Goal: Information Seeking & Learning: Check status

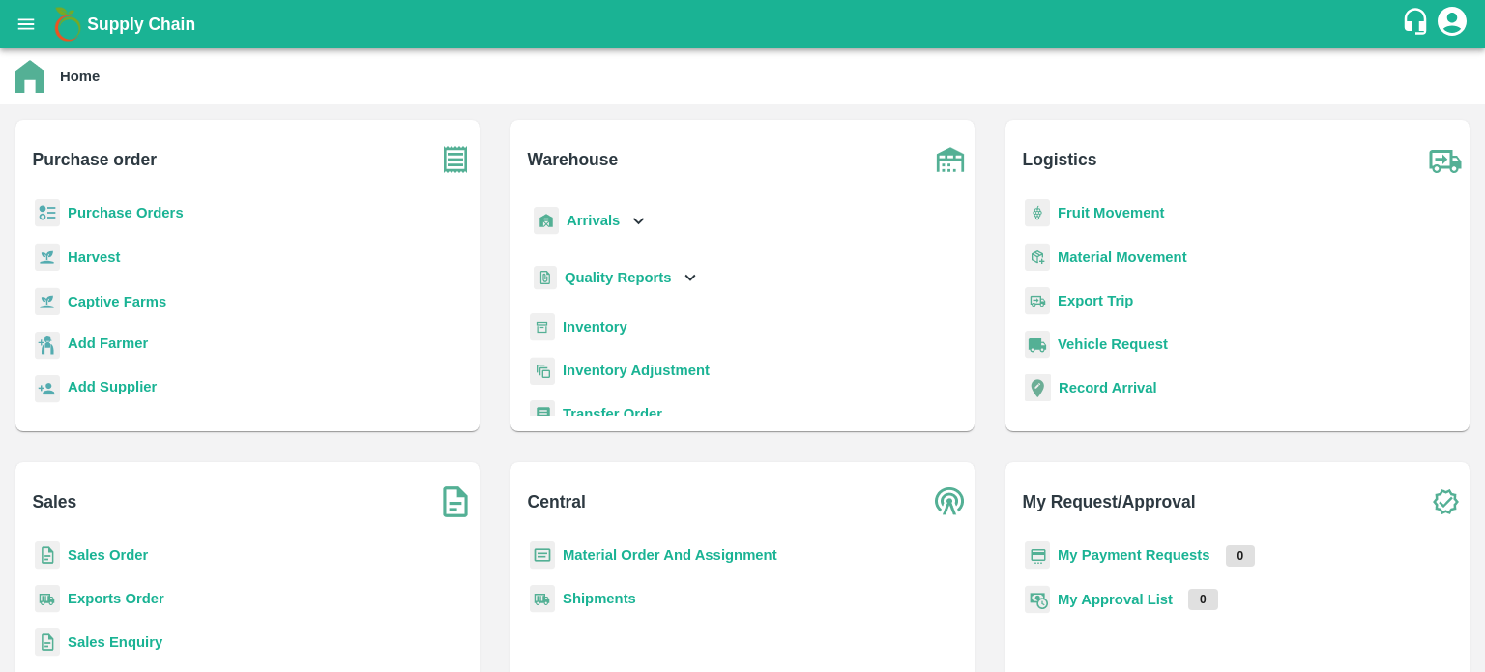
click at [138, 600] on b "Exports Order" at bounding box center [116, 598] width 97 height 15
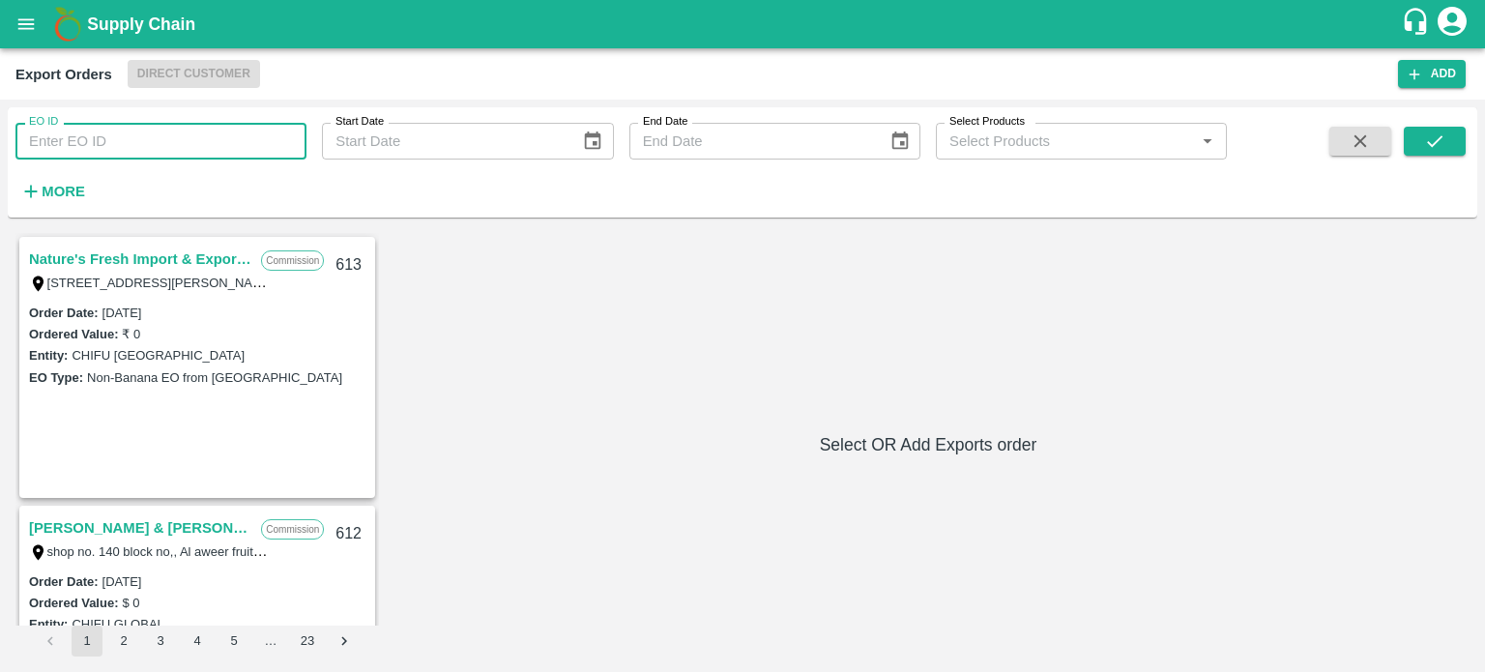
click at [110, 146] on input "EO ID" at bounding box center [160, 141] width 291 height 37
type input "589"
click at [1465, 145] on button "submit" at bounding box center [1435, 141] width 62 height 29
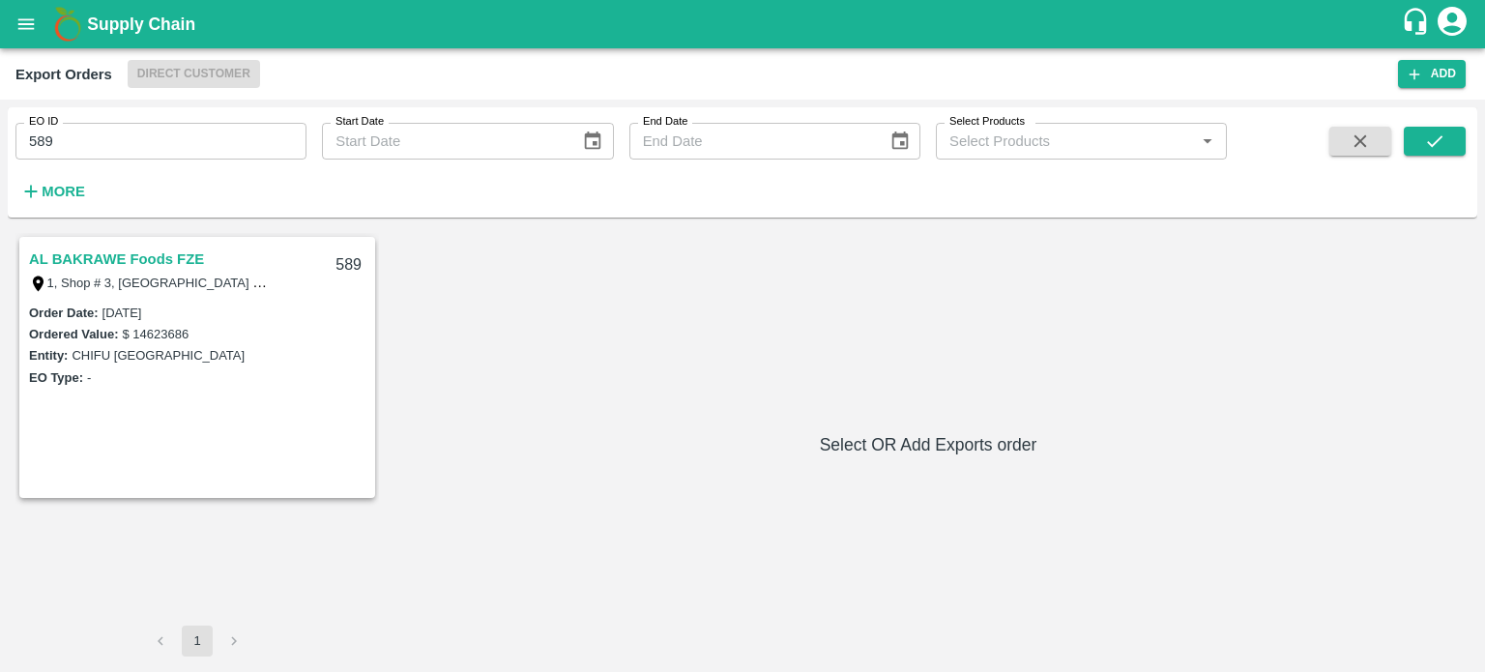
click at [173, 252] on link "AL BAKRAWE Foods FZE" at bounding box center [116, 259] width 175 height 25
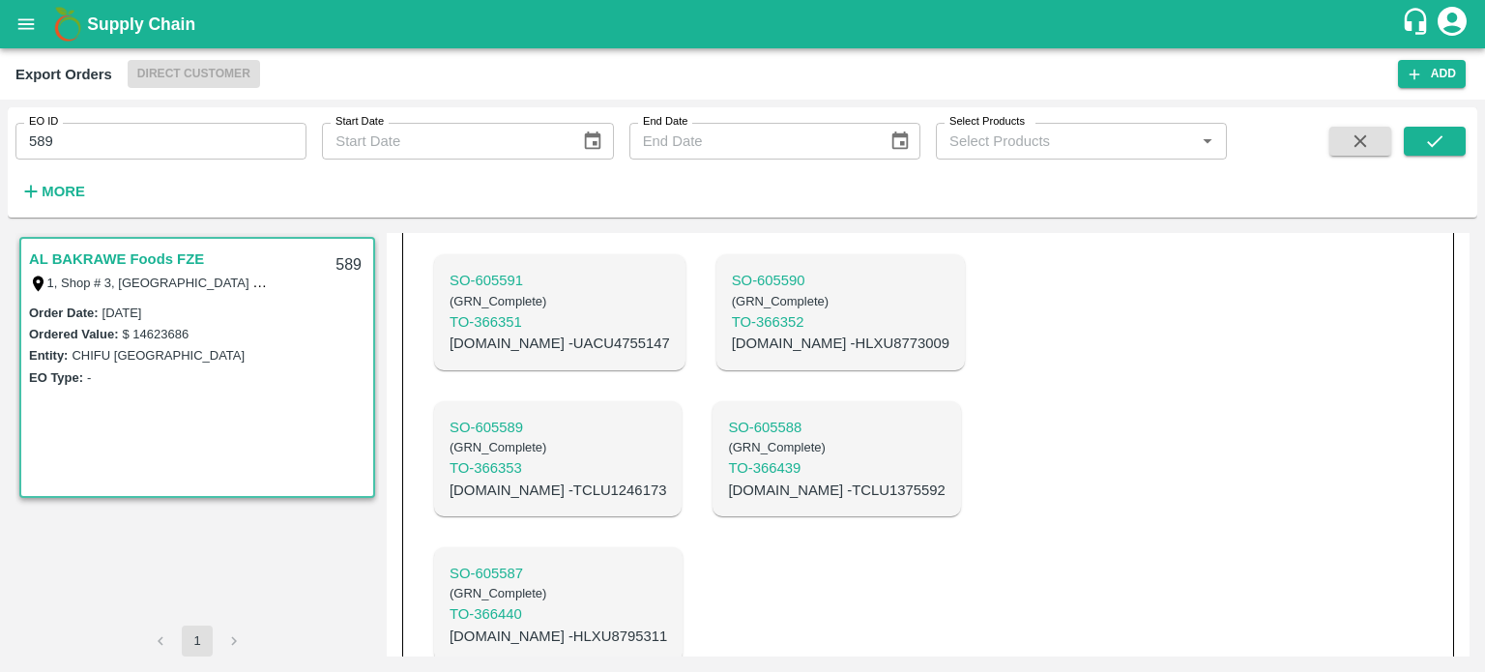
scroll to position [616, 0]
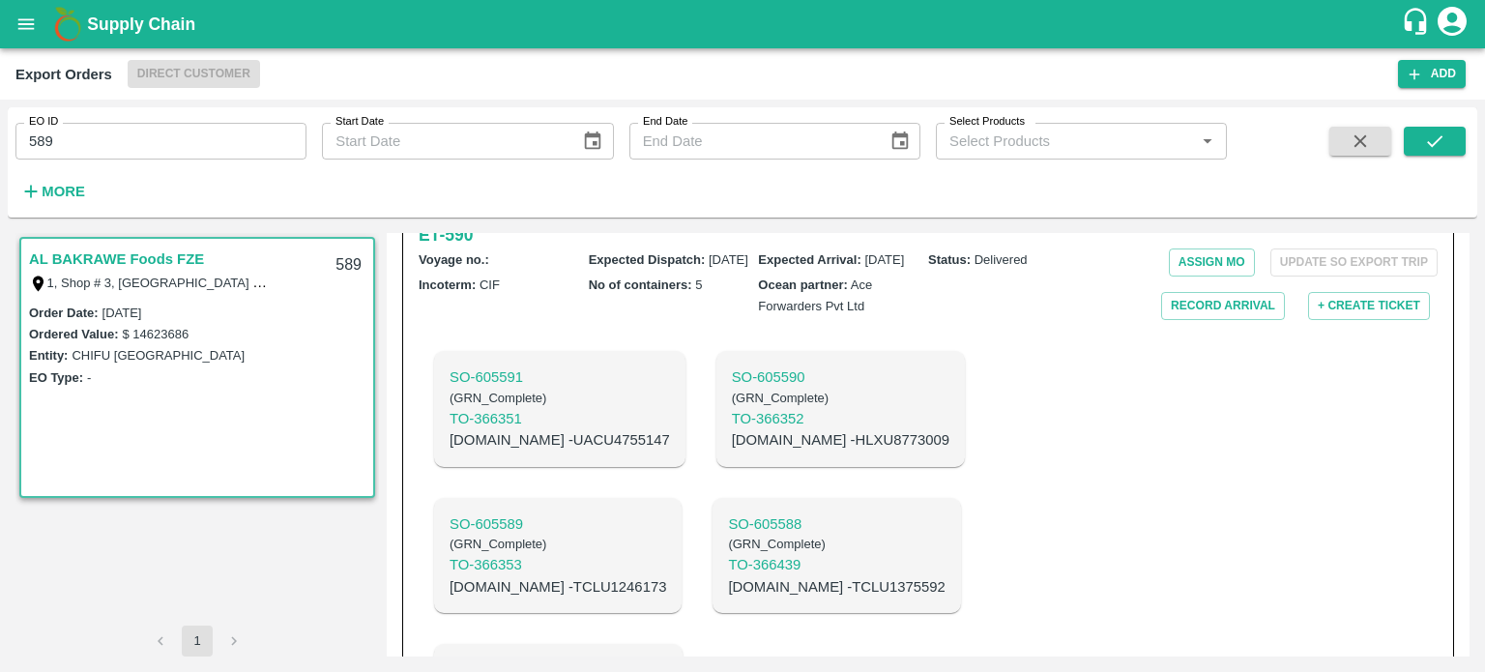
drag, startPoint x: 36, startPoint y: 136, endPoint x: 220, endPoint y: 126, distance: 185.0
click at [220, 127] on input "589" at bounding box center [160, 141] width 291 height 37
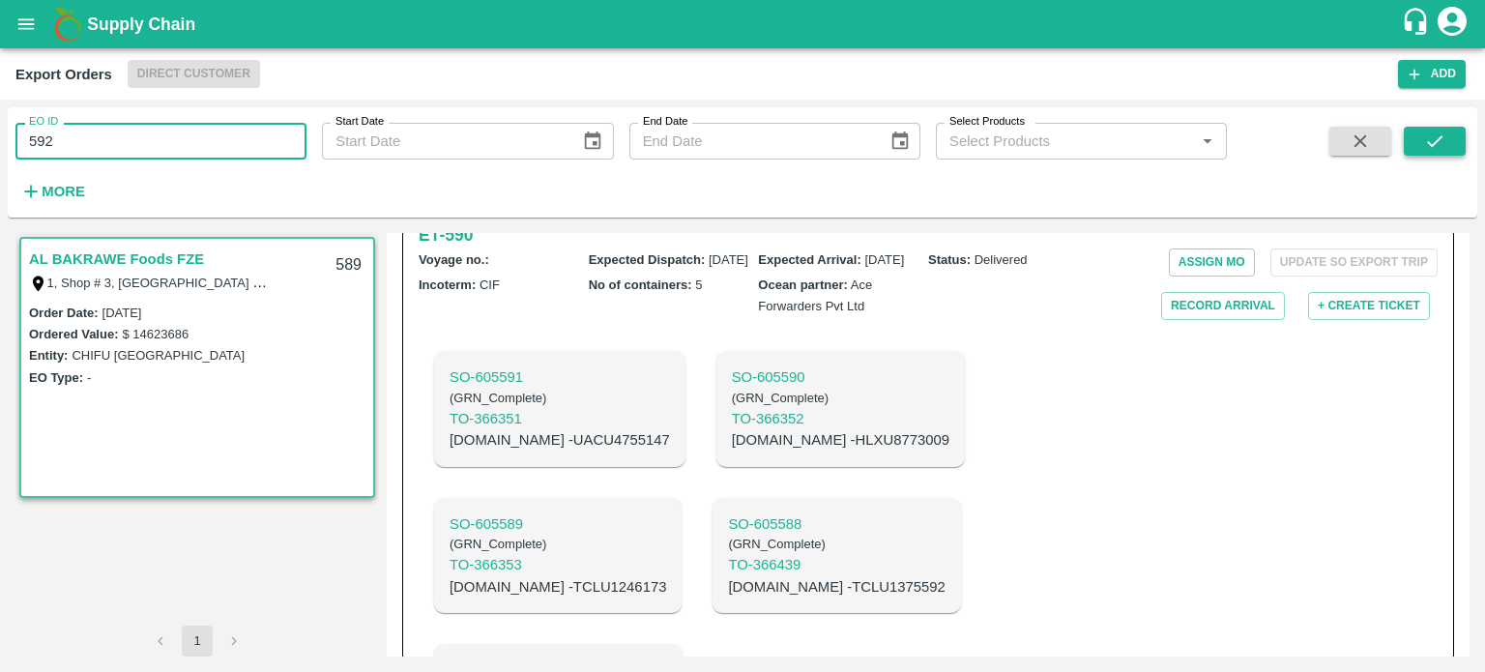
click at [1443, 136] on icon "submit" at bounding box center [1434, 141] width 21 height 21
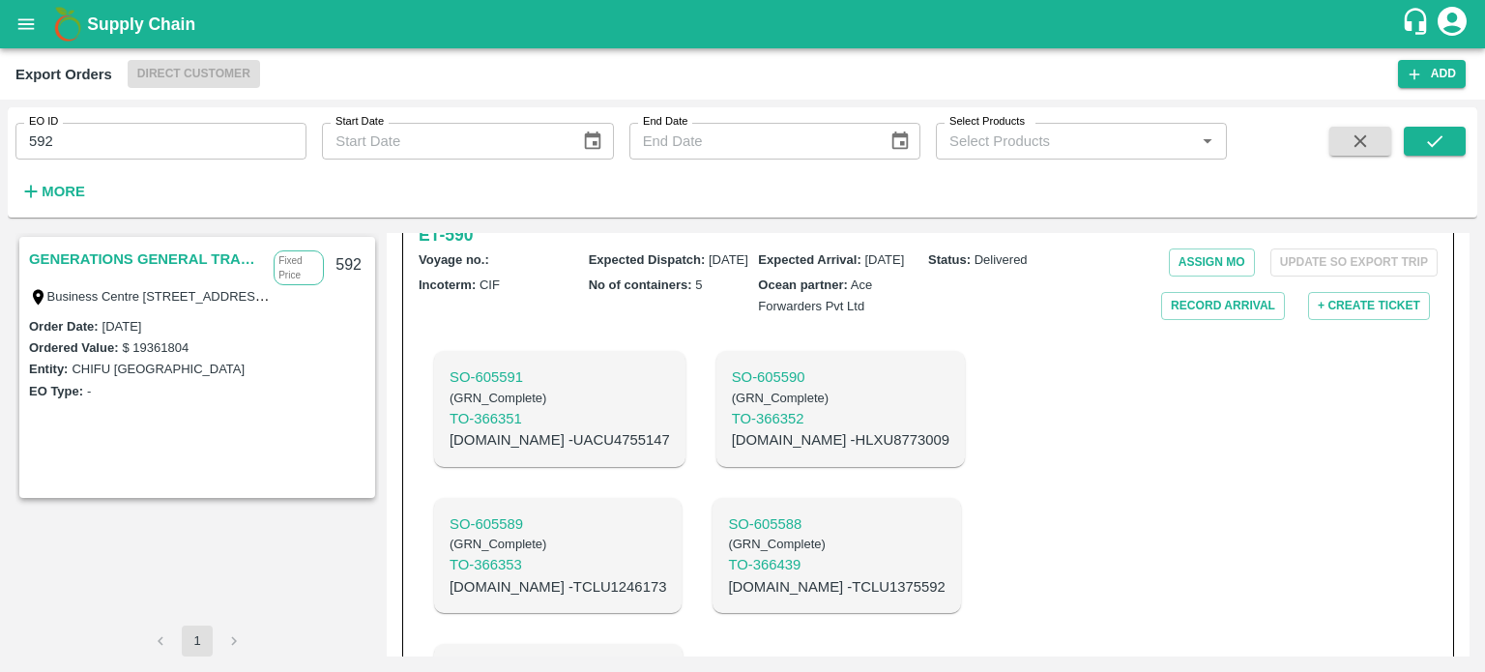
click at [178, 255] on link "GENERATIONS GENERAL TRADING LLC" at bounding box center [146, 259] width 235 height 25
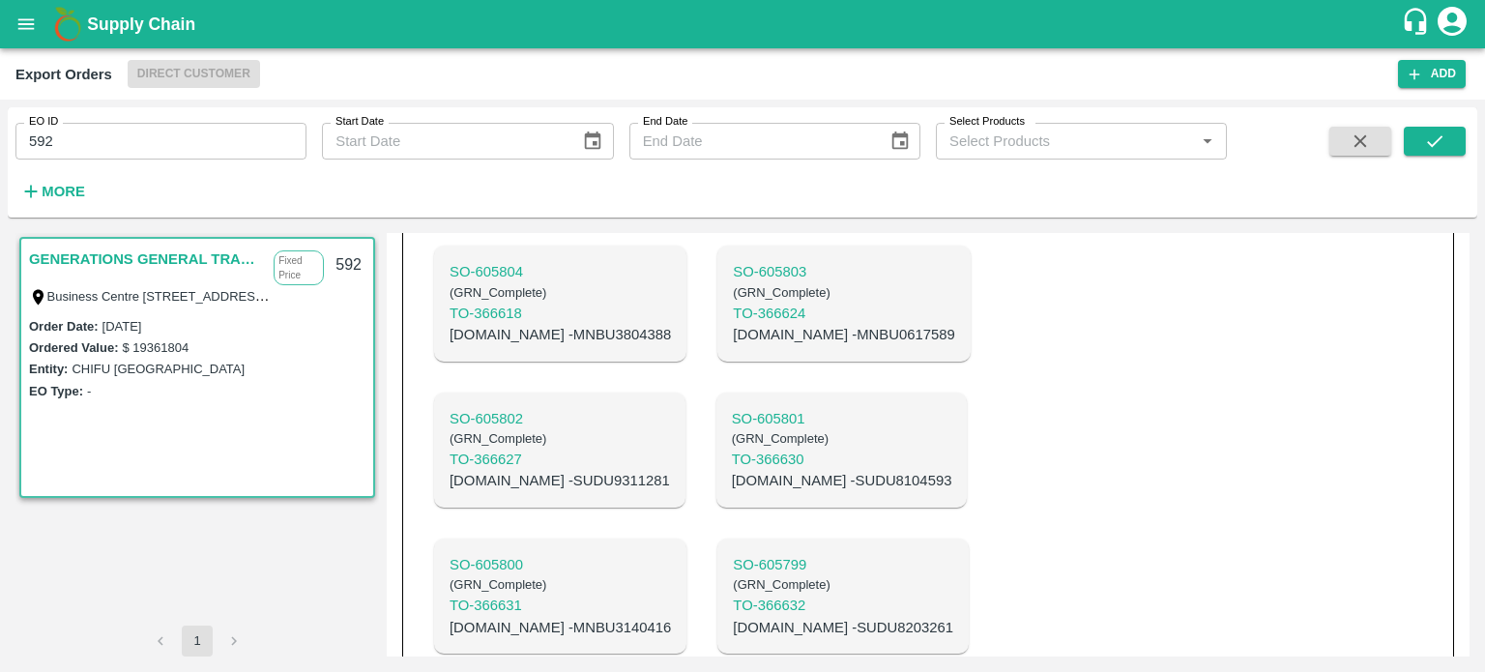
scroll to position [947, 0]
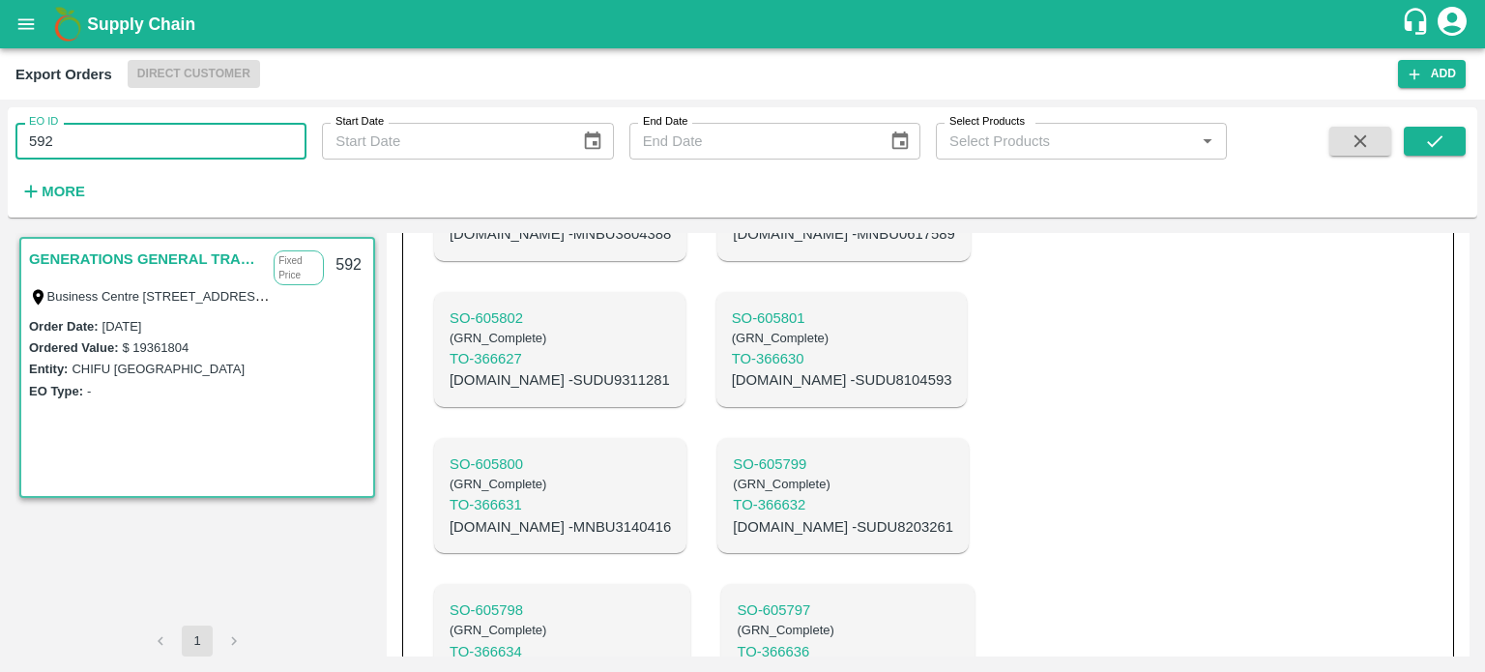
drag, startPoint x: 46, startPoint y: 139, endPoint x: 178, endPoint y: 123, distance: 132.5
click at [155, 131] on input "592" at bounding box center [160, 141] width 291 height 37
type input "593"
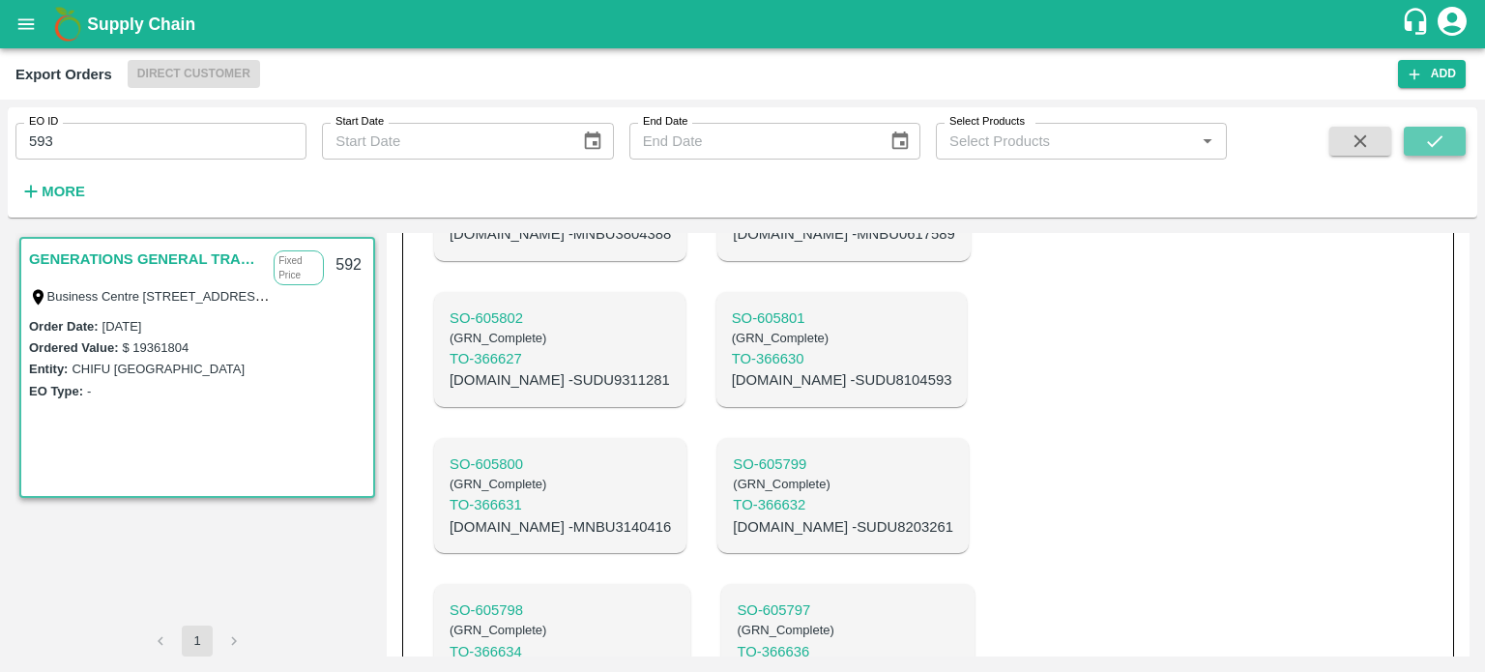
click at [1427, 142] on icon "submit" at bounding box center [1434, 141] width 21 height 21
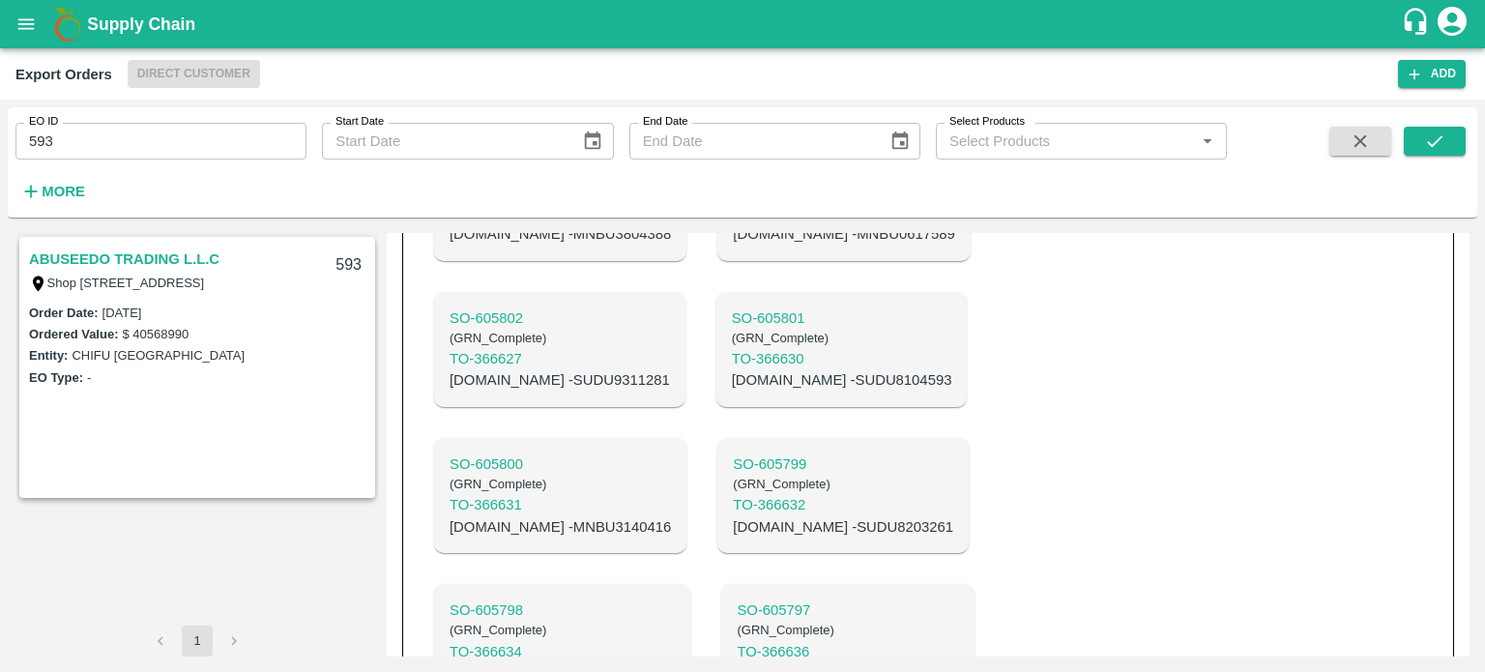
click at [205, 259] on link "ABUSEEDO TRADING L.L.C" at bounding box center [124, 259] width 190 height 25
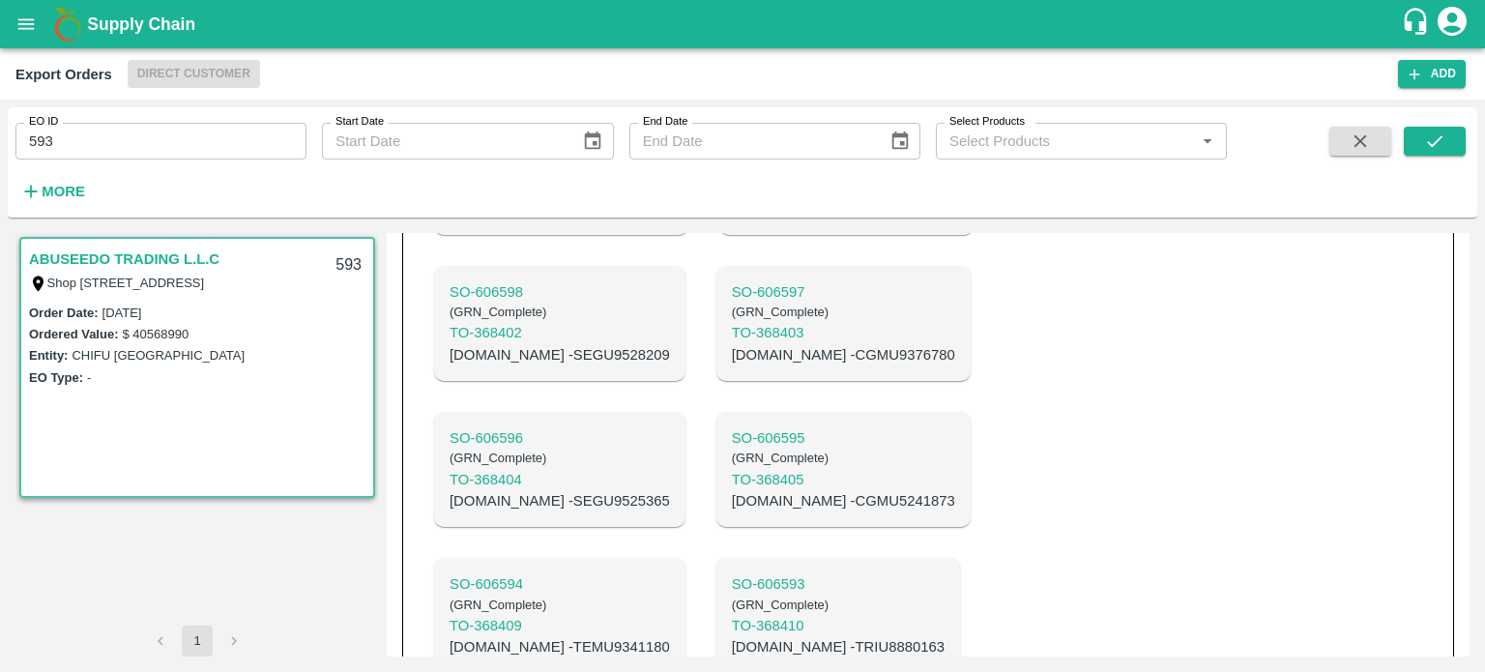
scroll to position [2795, 0]
